Goal: Task Accomplishment & Management: Manage account settings

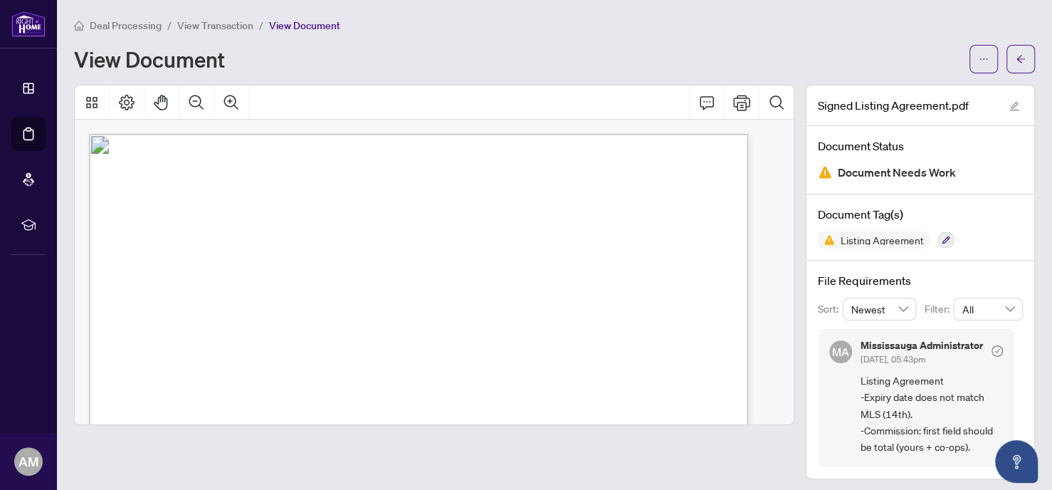
scroll to position [967, 0]
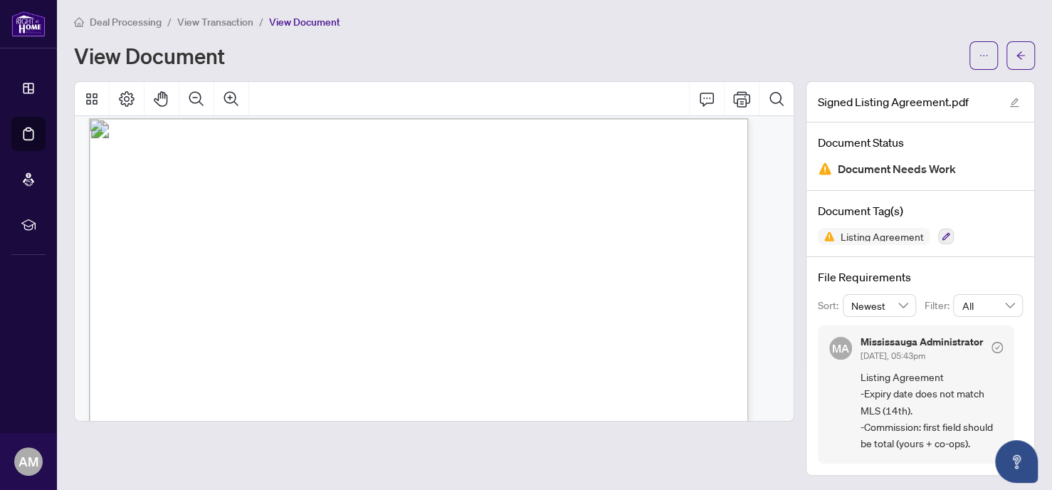
click at [214, 22] on span "View Transaction" at bounding box center [215, 22] width 76 height 13
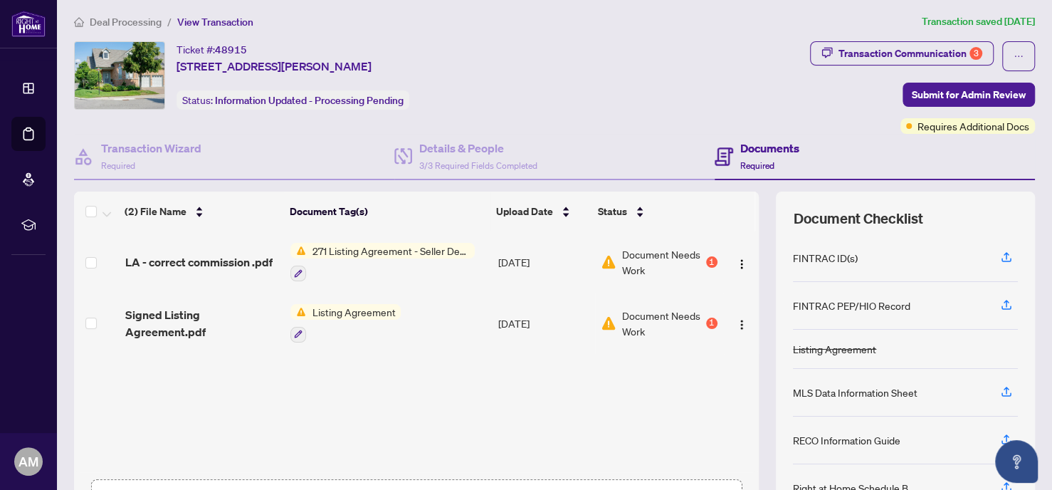
click at [136, 16] on span "Deal Processing" at bounding box center [126, 22] width 72 height 13
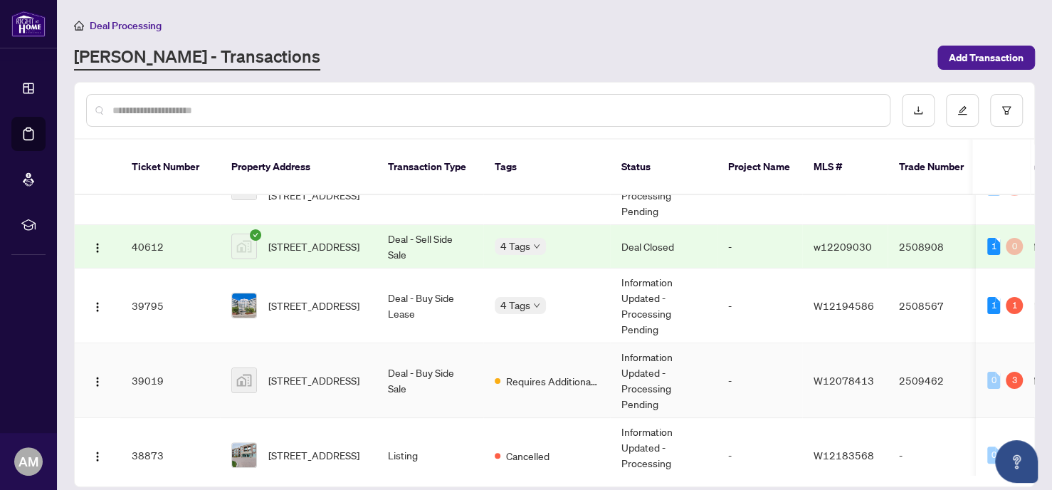
scroll to position [195, 0]
click at [341, 372] on span "[STREET_ADDRESS]" at bounding box center [313, 380] width 91 height 16
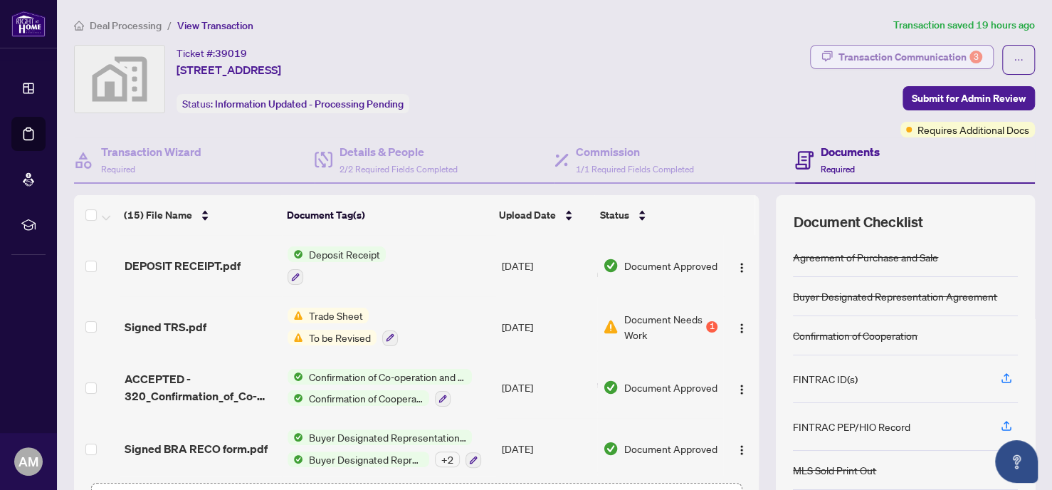
click at [881, 46] on div "Transaction Communication 3" at bounding box center [911, 57] width 144 height 23
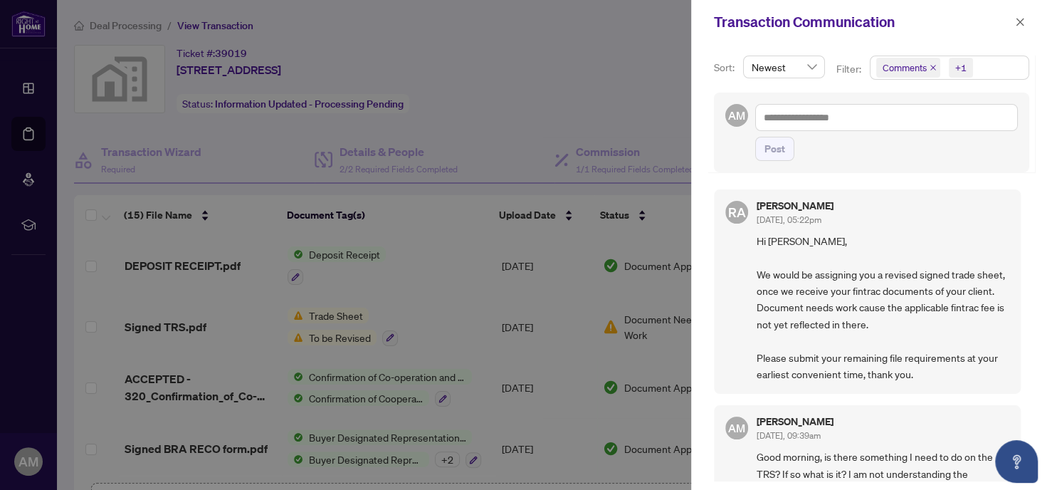
click at [930, 67] on icon "close" at bounding box center [933, 67] width 7 height 7
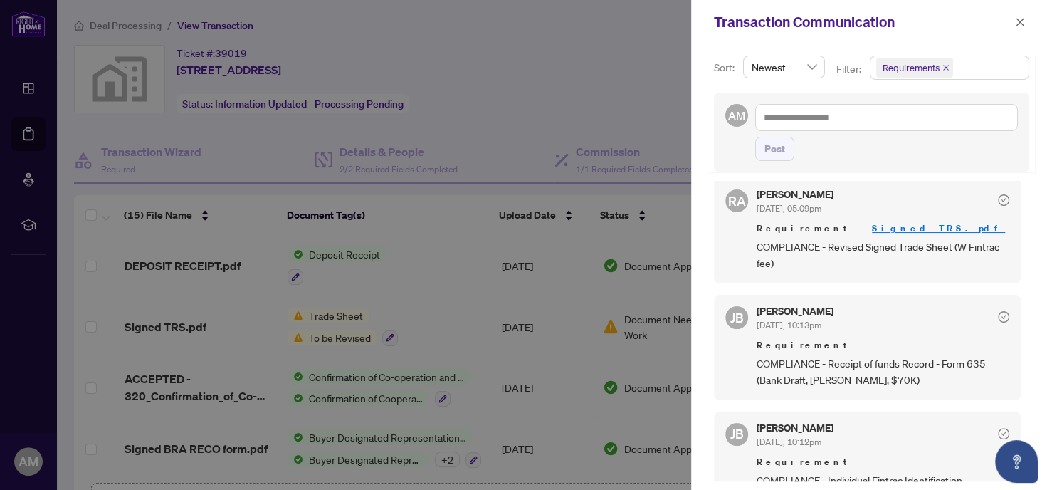
scroll to position [11, 0]
click at [1020, 21] on icon "close" at bounding box center [1021, 22] width 8 height 8
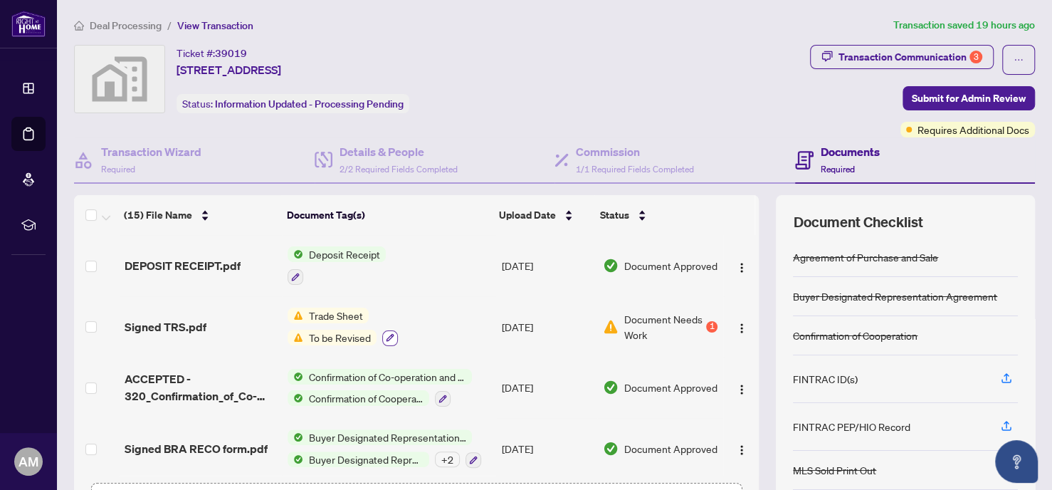
click at [387, 335] on icon "button" at bounding box center [391, 338] width 8 height 8
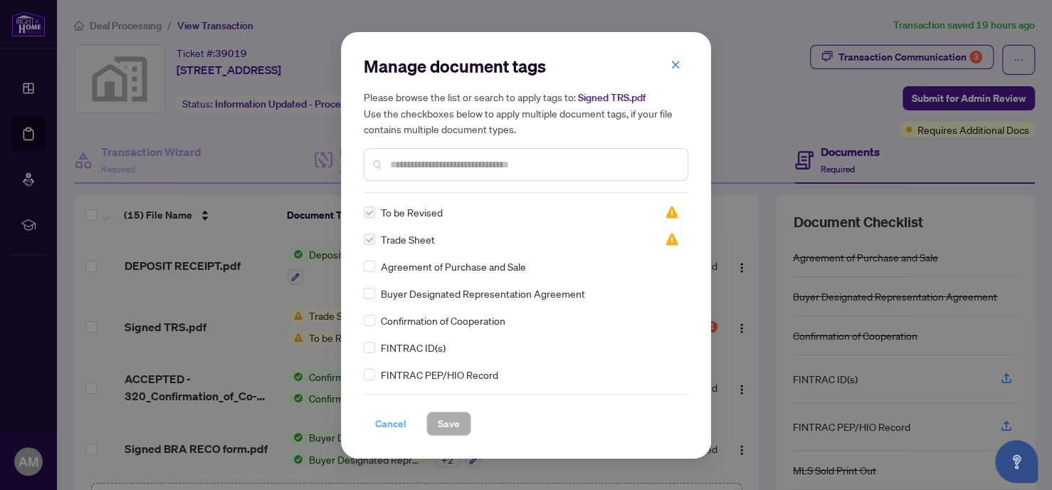
click at [386, 424] on span "Cancel" at bounding box center [390, 423] width 31 height 23
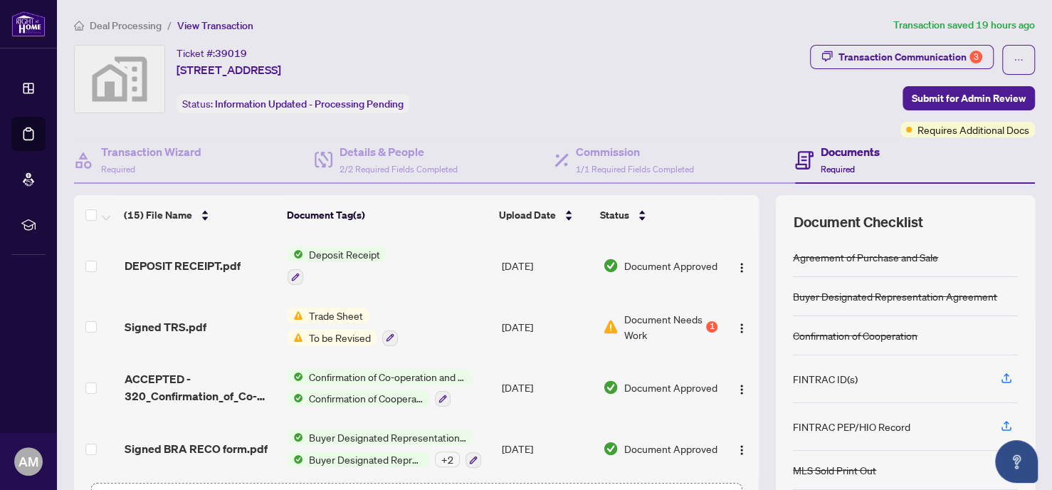
click at [325, 310] on span "Trade Sheet" at bounding box center [335, 316] width 65 height 16
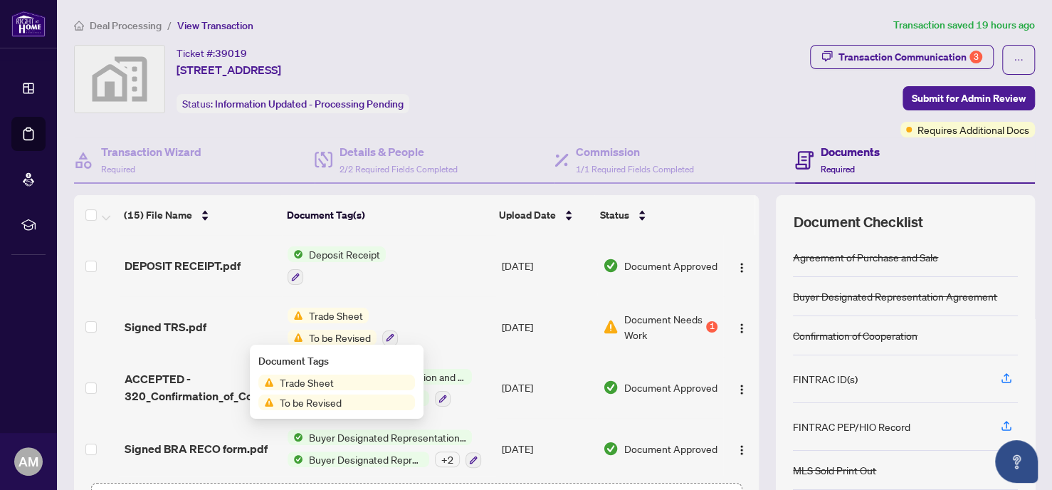
click at [309, 406] on span "To be Revised" at bounding box center [310, 402] width 73 height 16
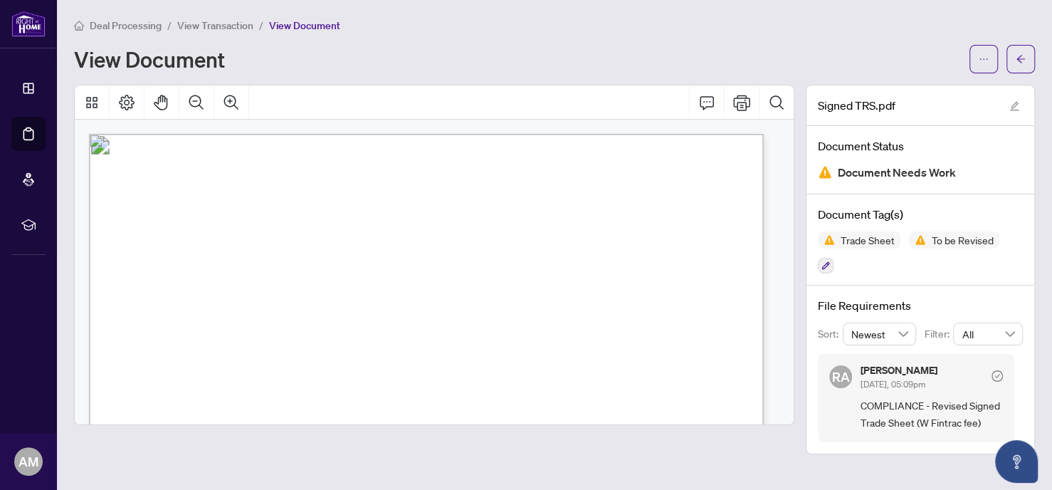
click at [214, 23] on span "View Transaction" at bounding box center [215, 25] width 76 height 13
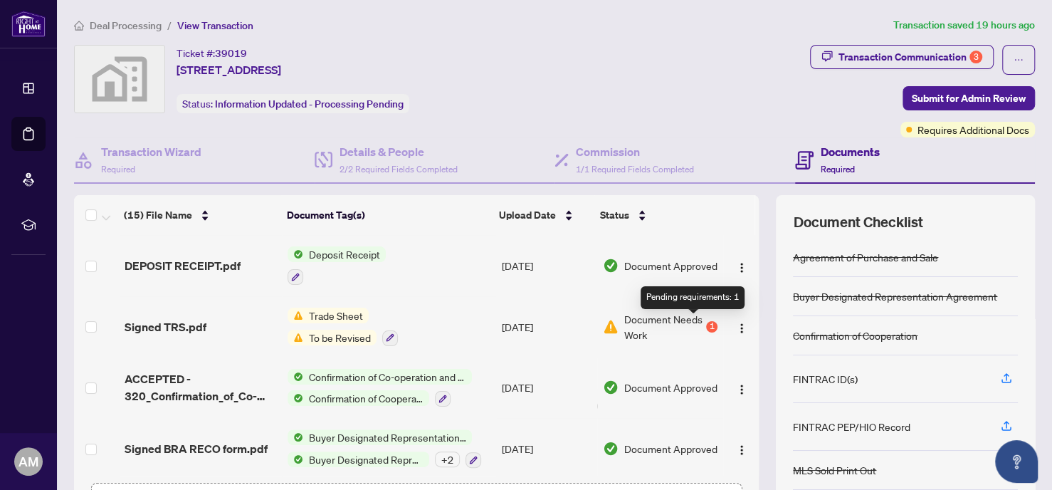
click at [706, 321] on div "1" at bounding box center [711, 326] width 11 height 11
